Goal: Transaction & Acquisition: Purchase product/service

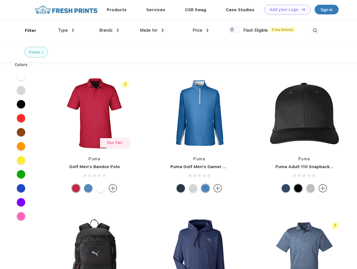
click at [286, 10] on link "Add your Logo Design Tool" at bounding box center [287, 10] width 46 height 10
click at [0, 0] on div "Design Tool" at bounding box center [0, 0] width 0 height 0
click at [301, 9] on link "Add your Logo Design Tool" at bounding box center [287, 10] width 46 height 10
click at [27, 31] on div "Filter" at bounding box center [30, 30] width 11 height 6
click at [66, 30] on span "Type" at bounding box center [63, 30] width 10 height 5
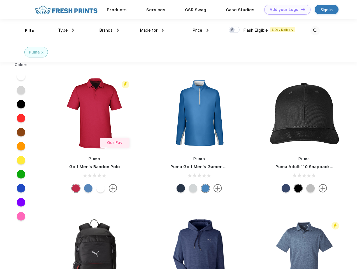
click at [109, 30] on span "Brands" at bounding box center [105, 30] width 13 height 5
click at [152, 30] on span "Made for" at bounding box center [149, 30] width 18 height 5
click at [201, 30] on span "Price" at bounding box center [198, 30] width 10 height 5
click at [234, 30] on div at bounding box center [234, 30] width 11 height 6
click at [233, 30] on input "checkbox" at bounding box center [231, 28] width 4 height 4
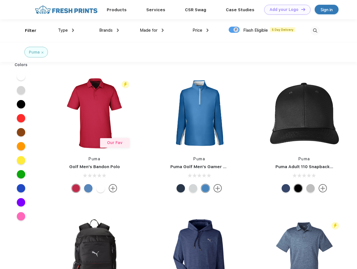
click at [315, 31] on img at bounding box center [315, 30] width 9 height 9
